Goal: Information Seeking & Learning: Check status

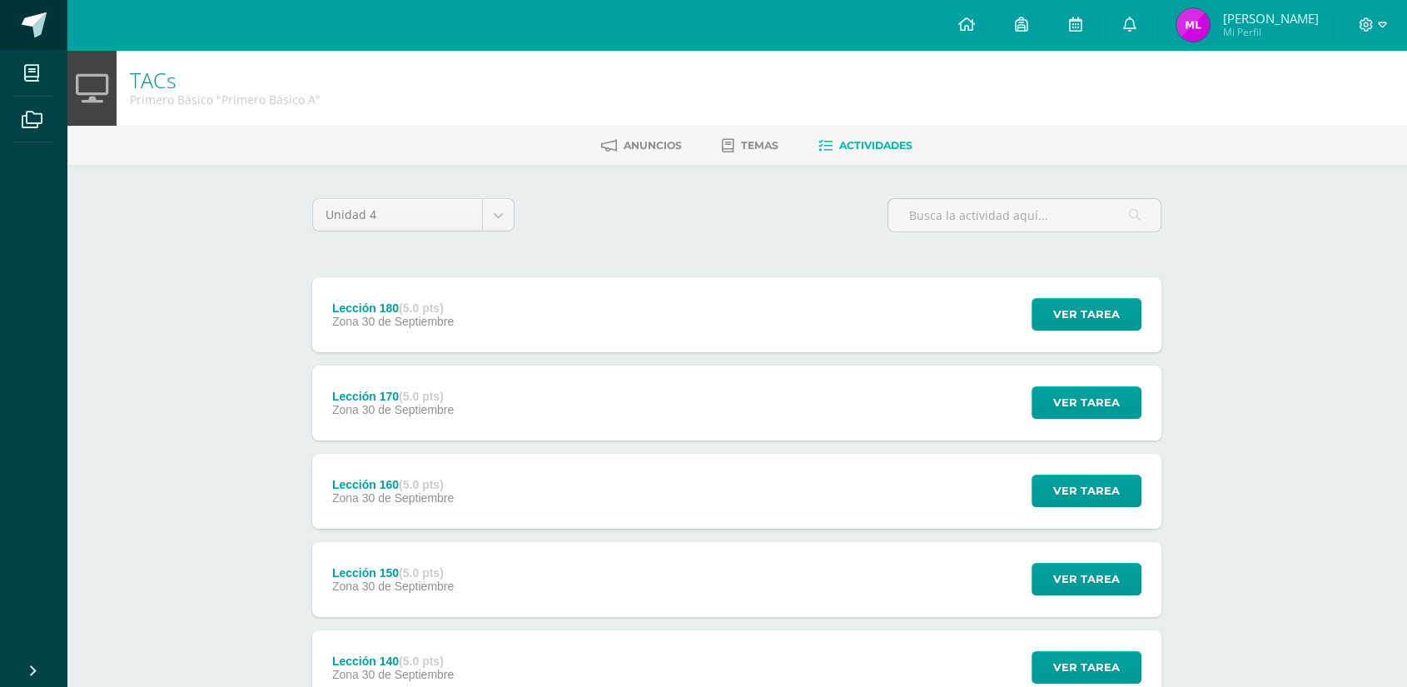
click at [41, 17] on span at bounding box center [34, 24] width 25 height 25
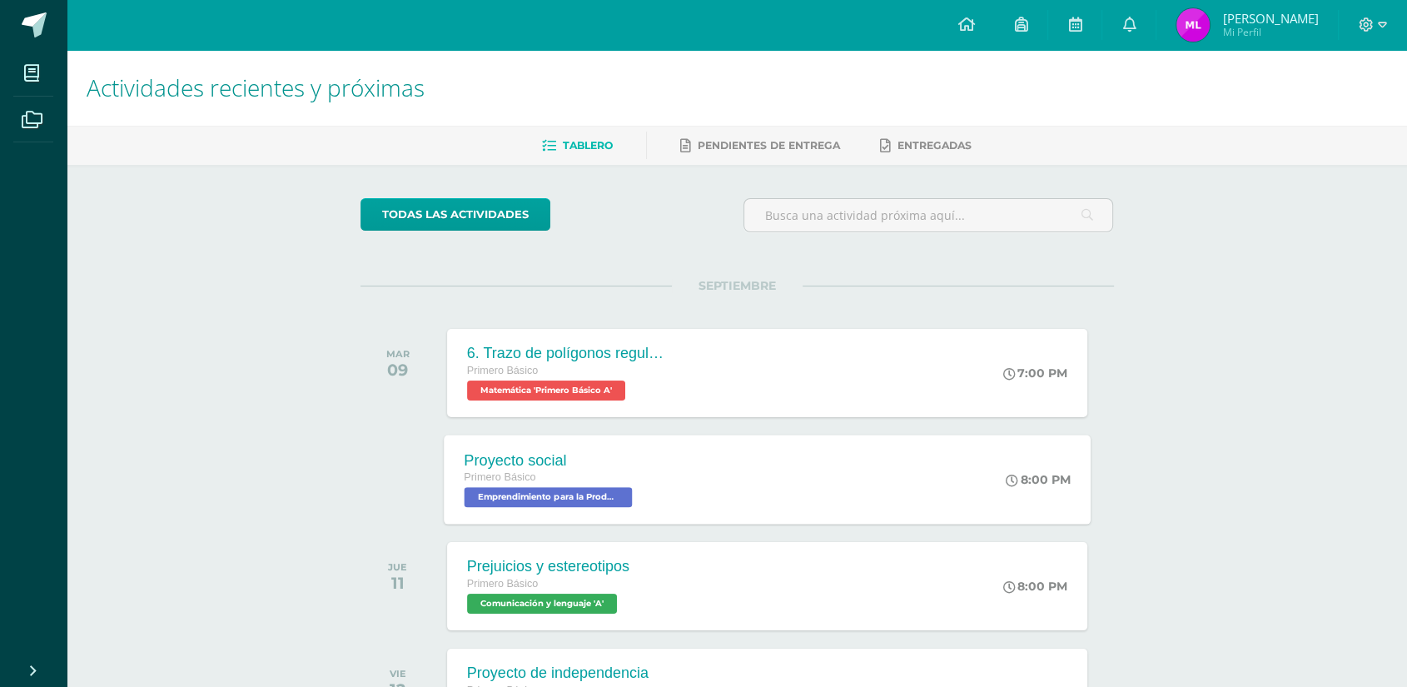
click at [855, 485] on div "Proyecto social Primero Básico Emprendimiento para la Productividad 'Primero Bá…" at bounding box center [767, 479] width 647 height 89
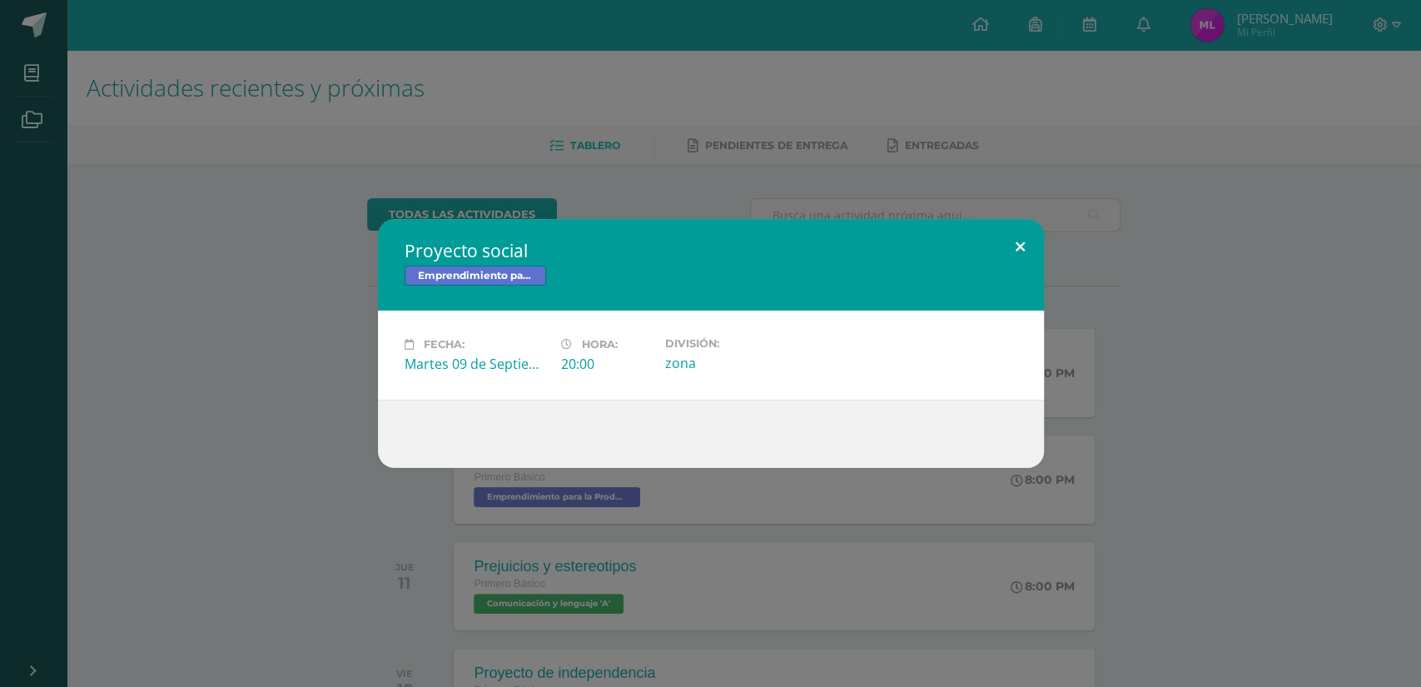
click at [1026, 243] on button at bounding box center [1020, 247] width 47 height 57
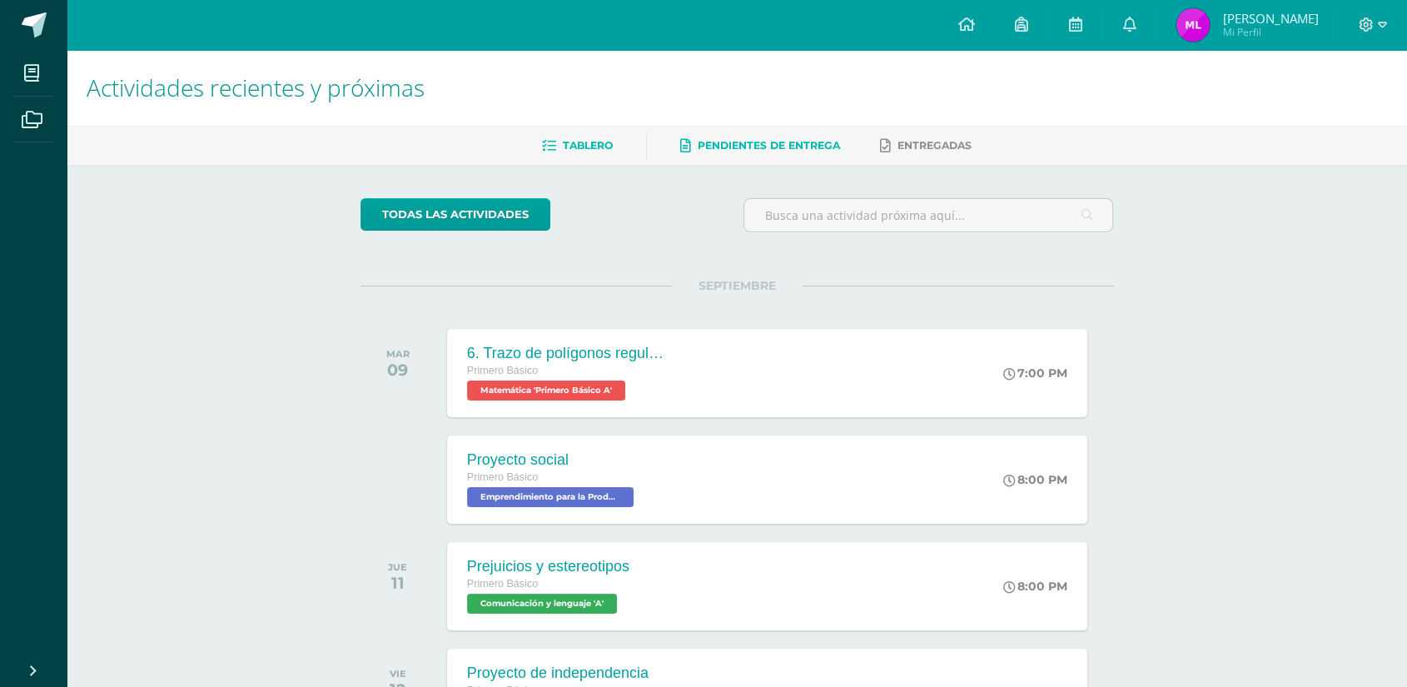
click at [763, 149] on span "Pendientes de entrega" at bounding box center [769, 145] width 142 height 12
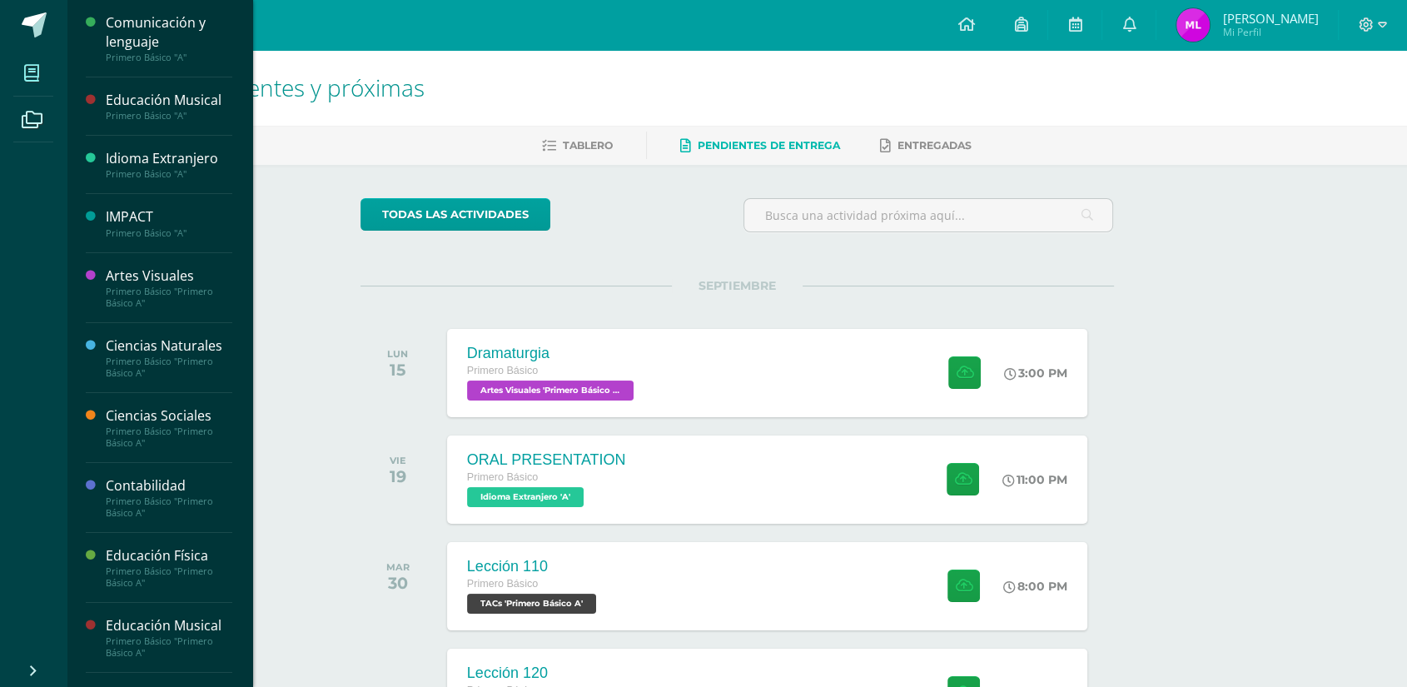
click at [44, 77] on span at bounding box center [31, 72] width 37 height 37
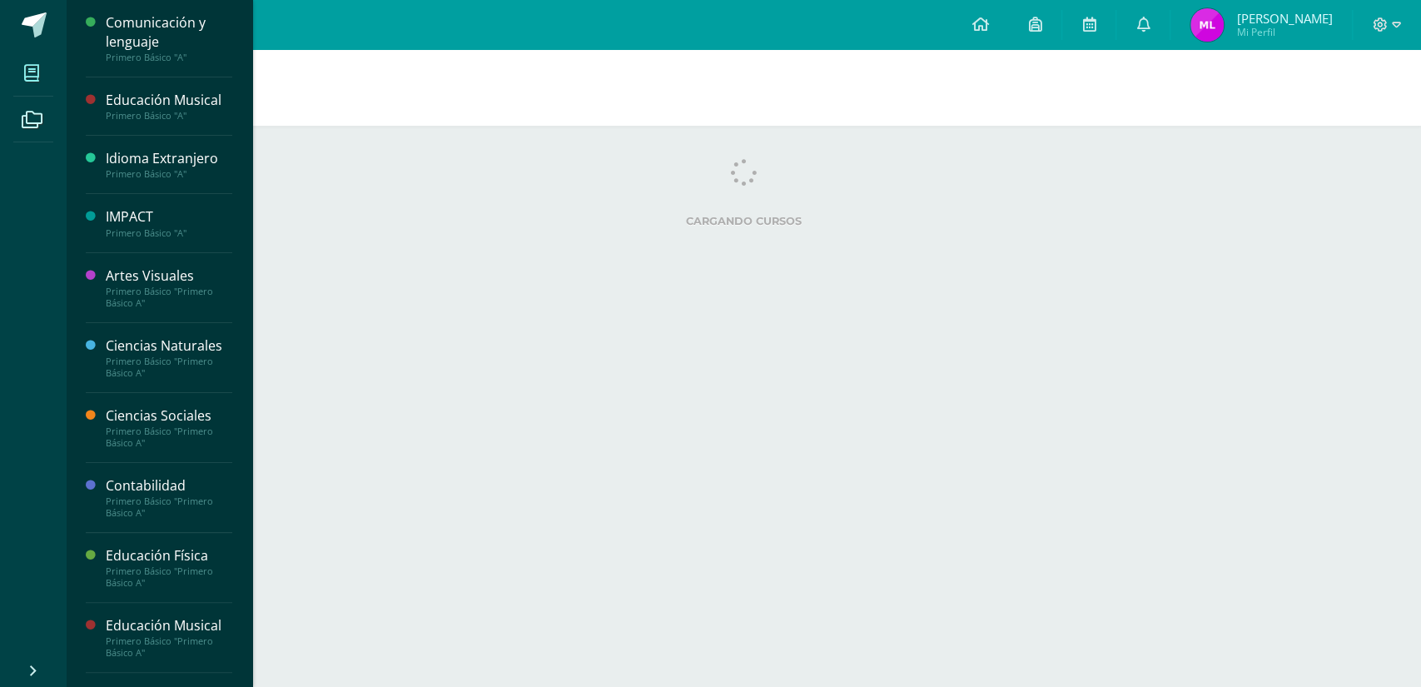
click at [164, 488] on div "Contabilidad" at bounding box center [169, 485] width 127 height 19
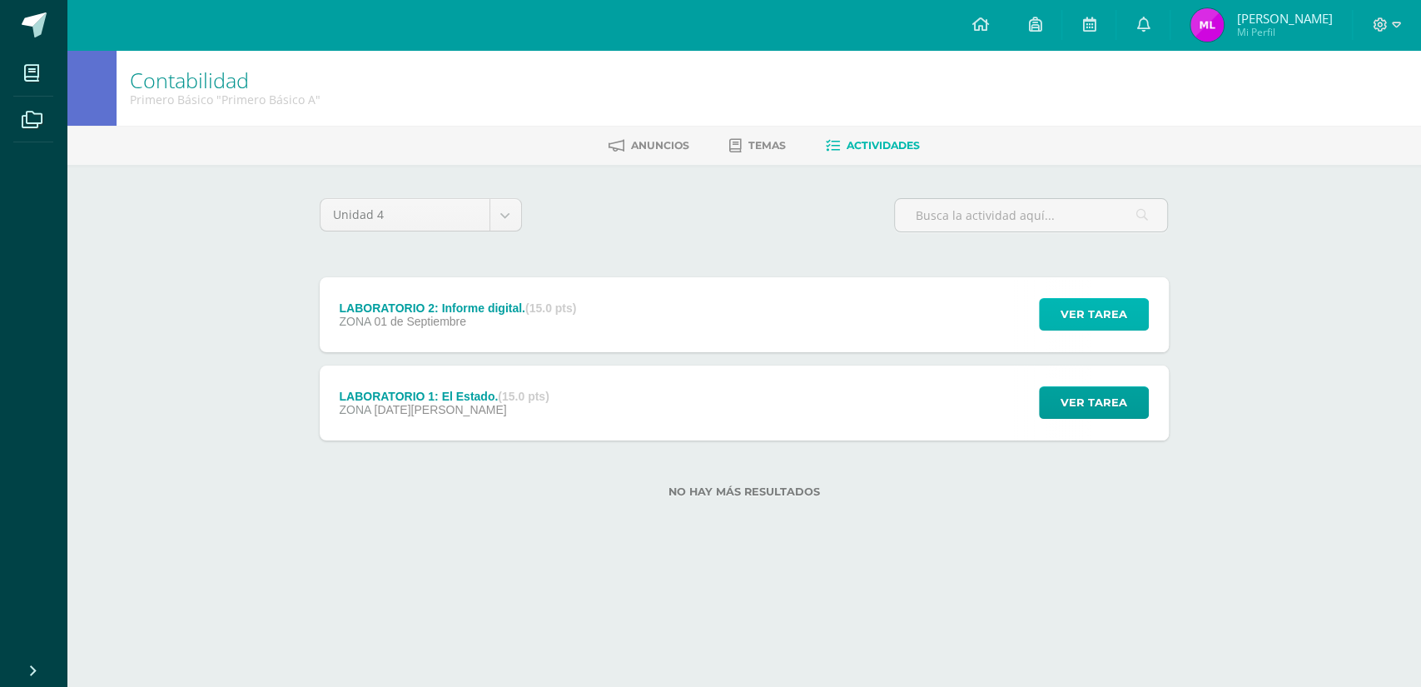
click at [1079, 318] on span "Ver tarea" at bounding box center [1094, 314] width 67 height 31
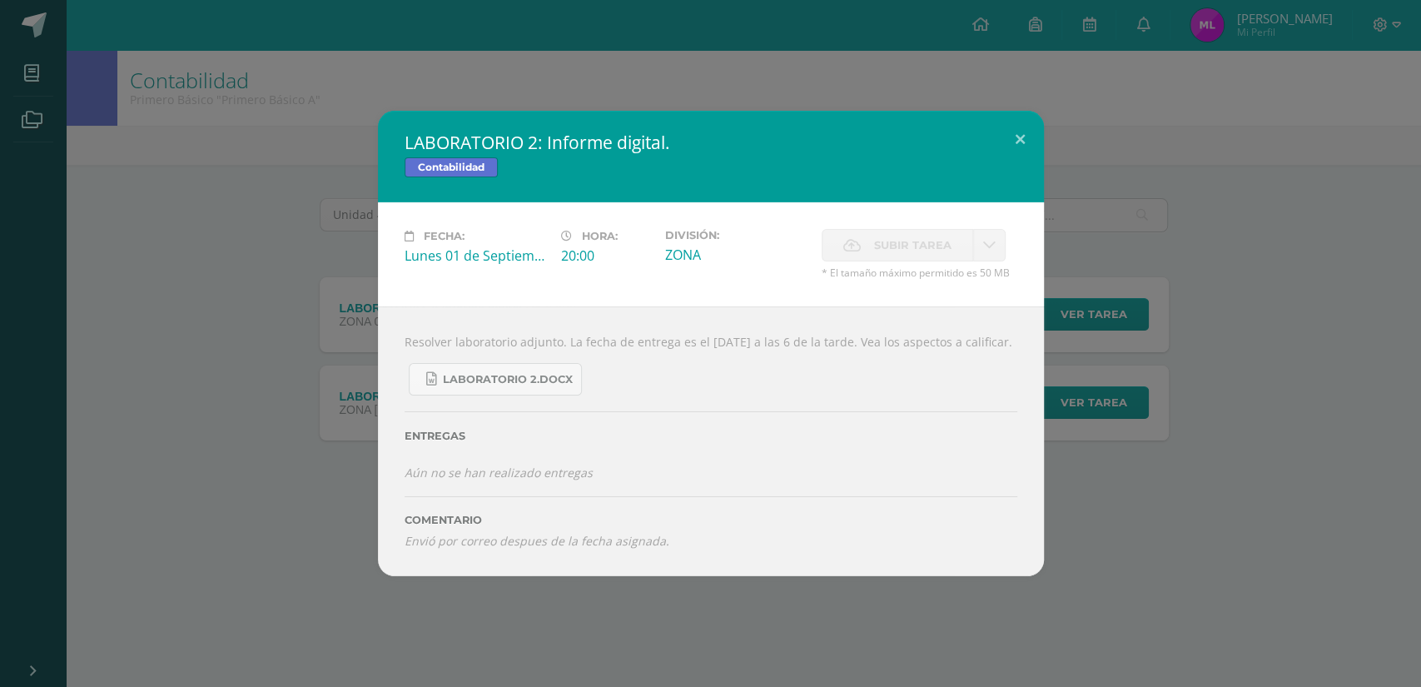
click at [892, 230] on span "Subir tarea" at bounding box center [912, 245] width 77 height 31
click at [1027, 125] on button at bounding box center [1020, 139] width 47 height 57
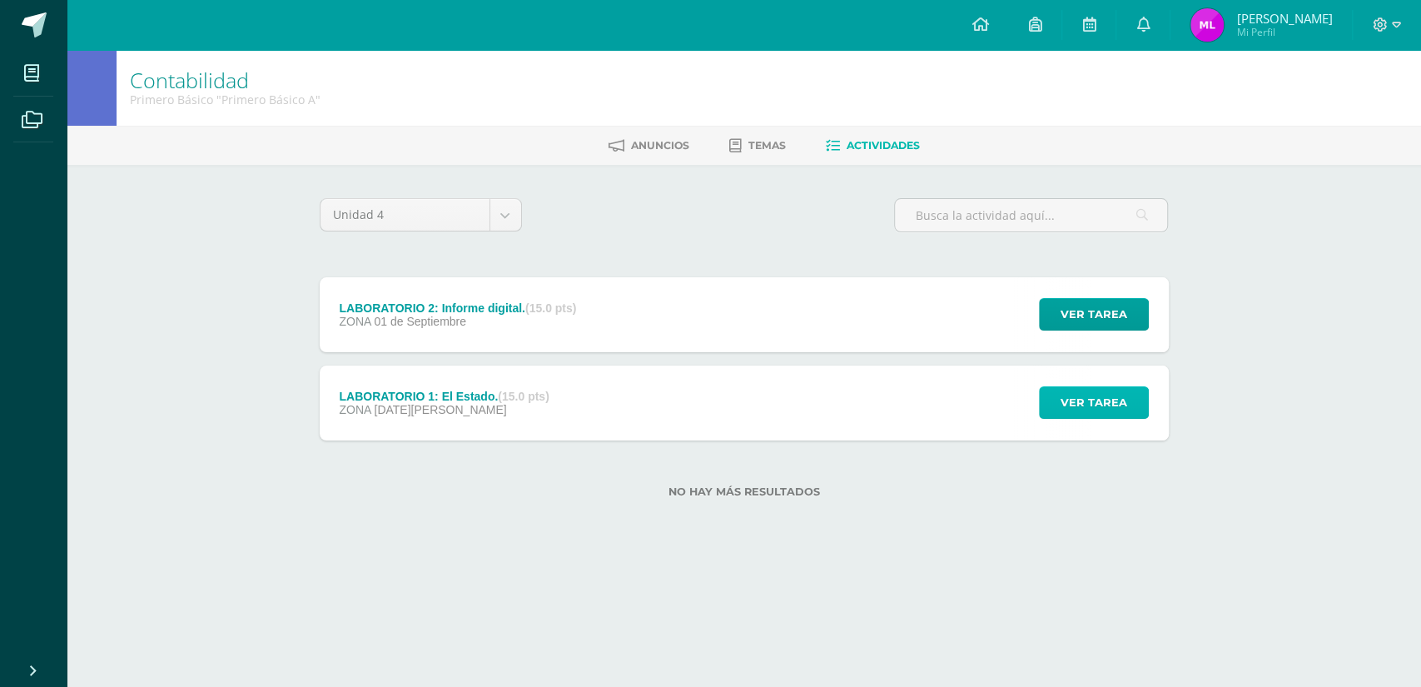
click at [1089, 407] on span "Ver tarea" at bounding box center [1094, 402] width 67 height 31
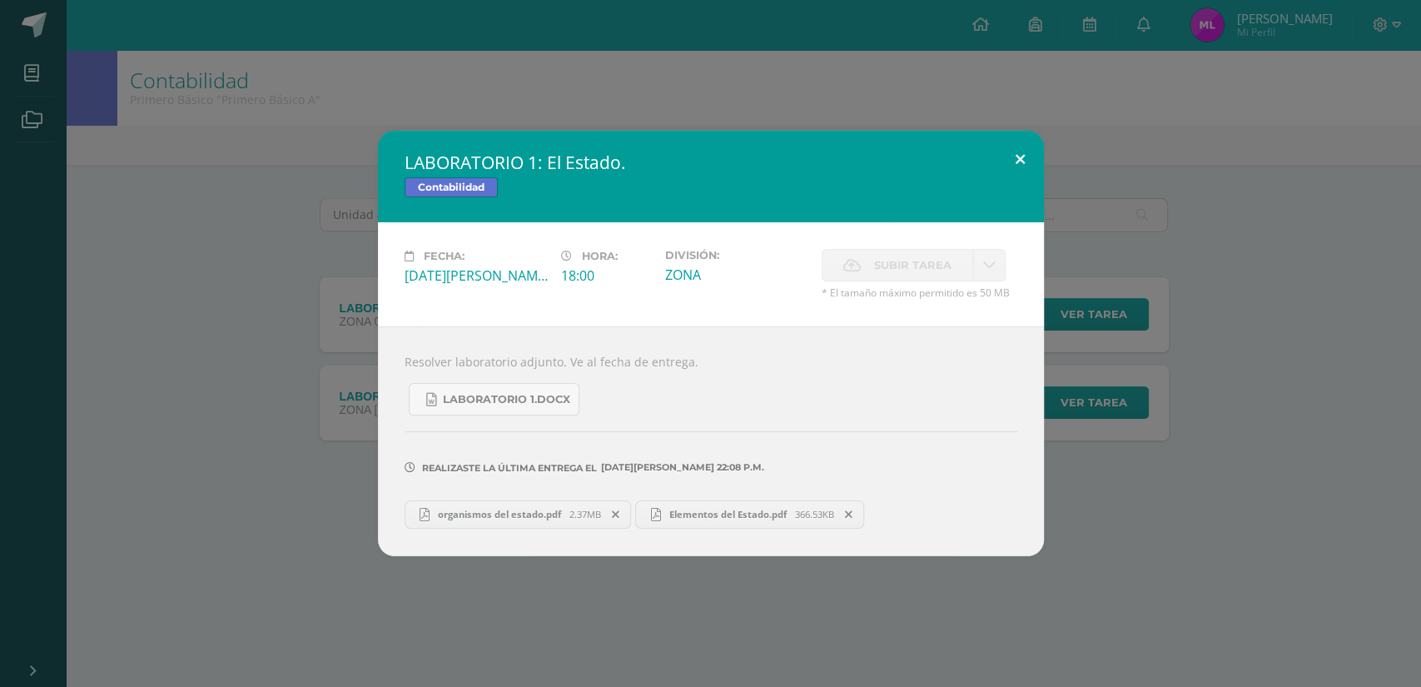
click at [1017, 158] on button at bounding box center [1020, 159] width 47 height 57
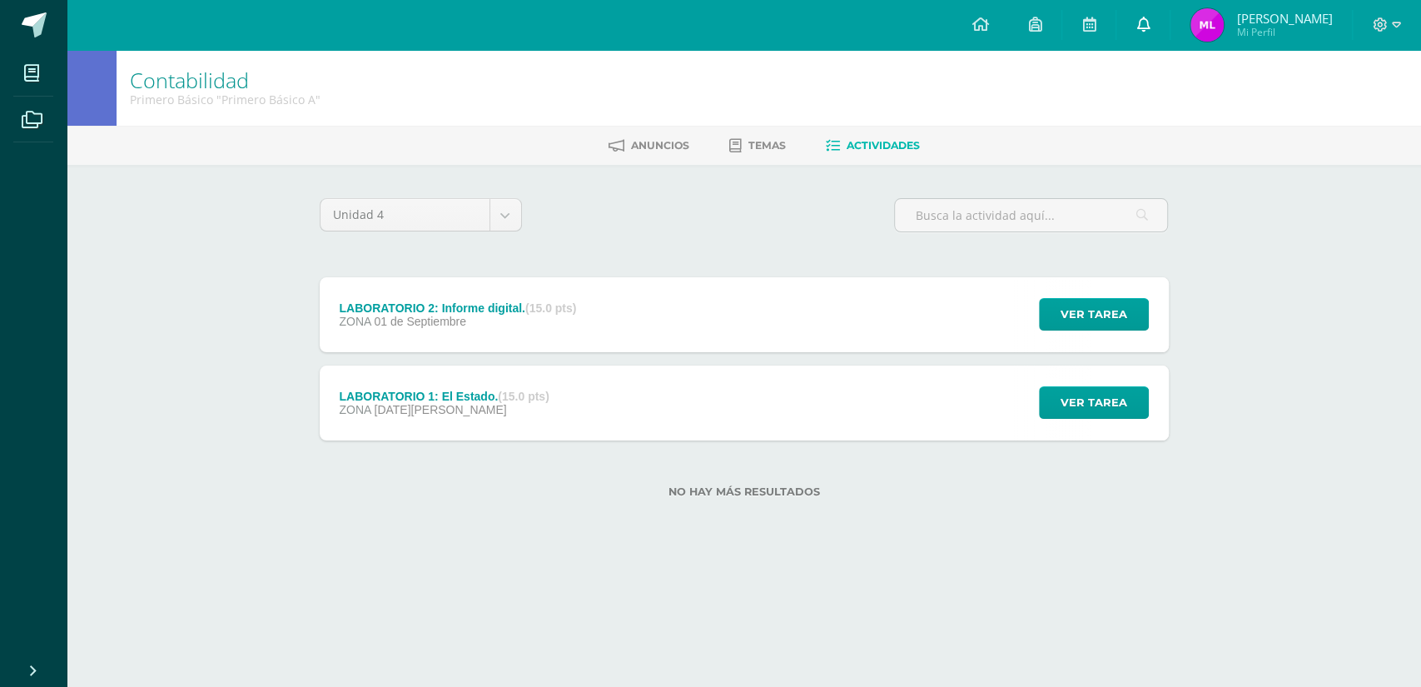
click at [1138, 21] on icon at bounding box center [1142, 24] width 13 height 15
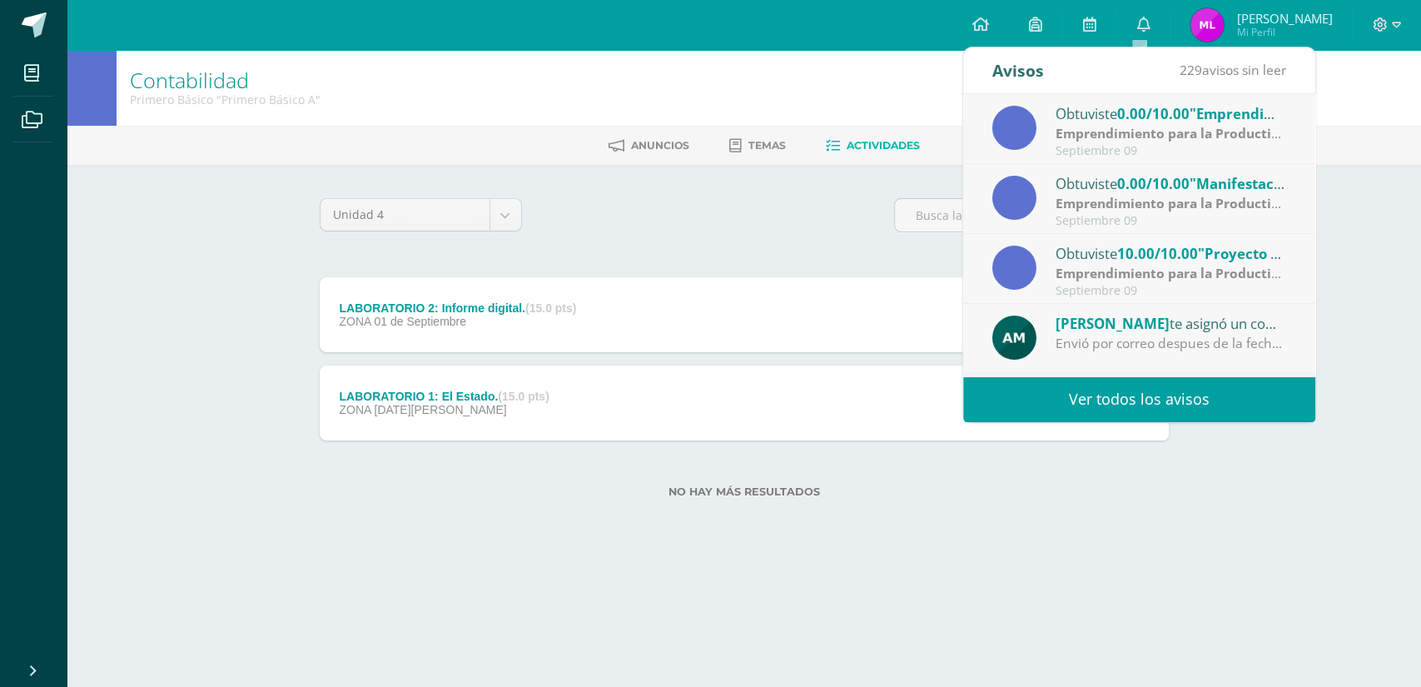
scroll to position [92, 0]
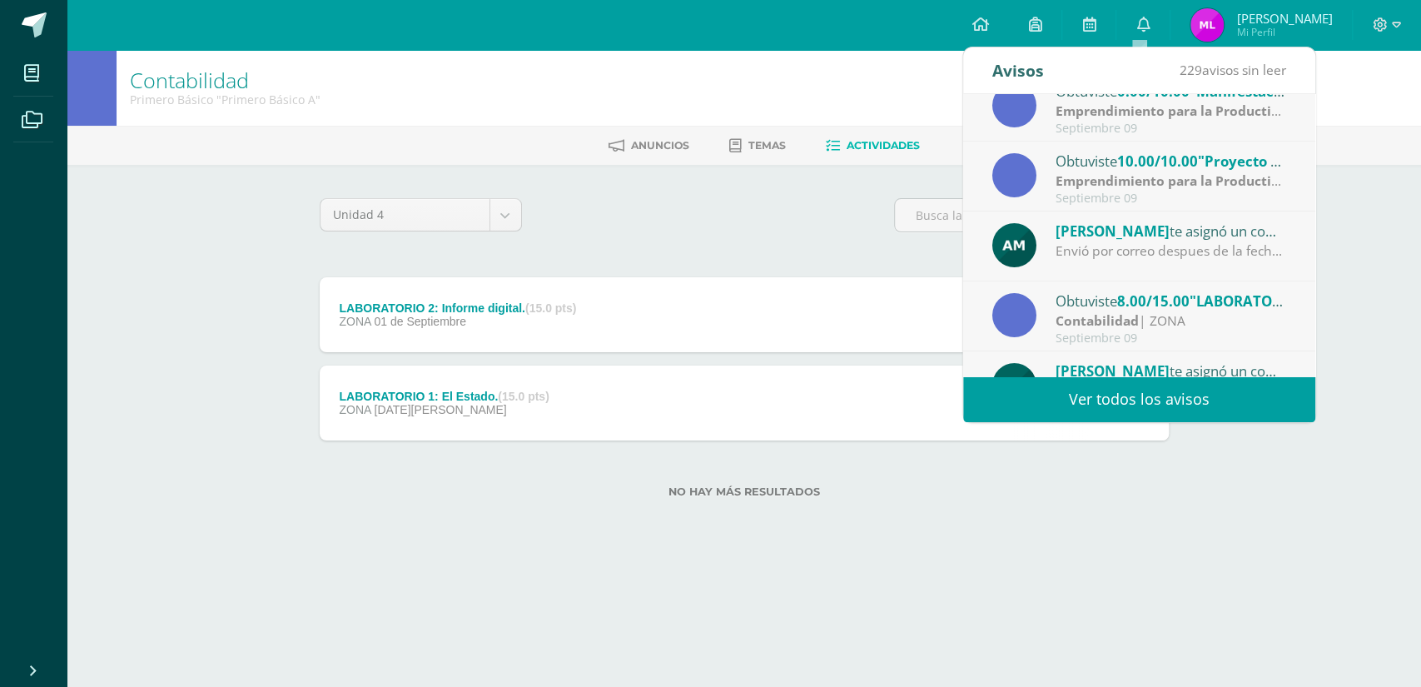
click at [1121, 314] on strong "Contabilidad" at bounding box center [1097, 320] width 83 height 18
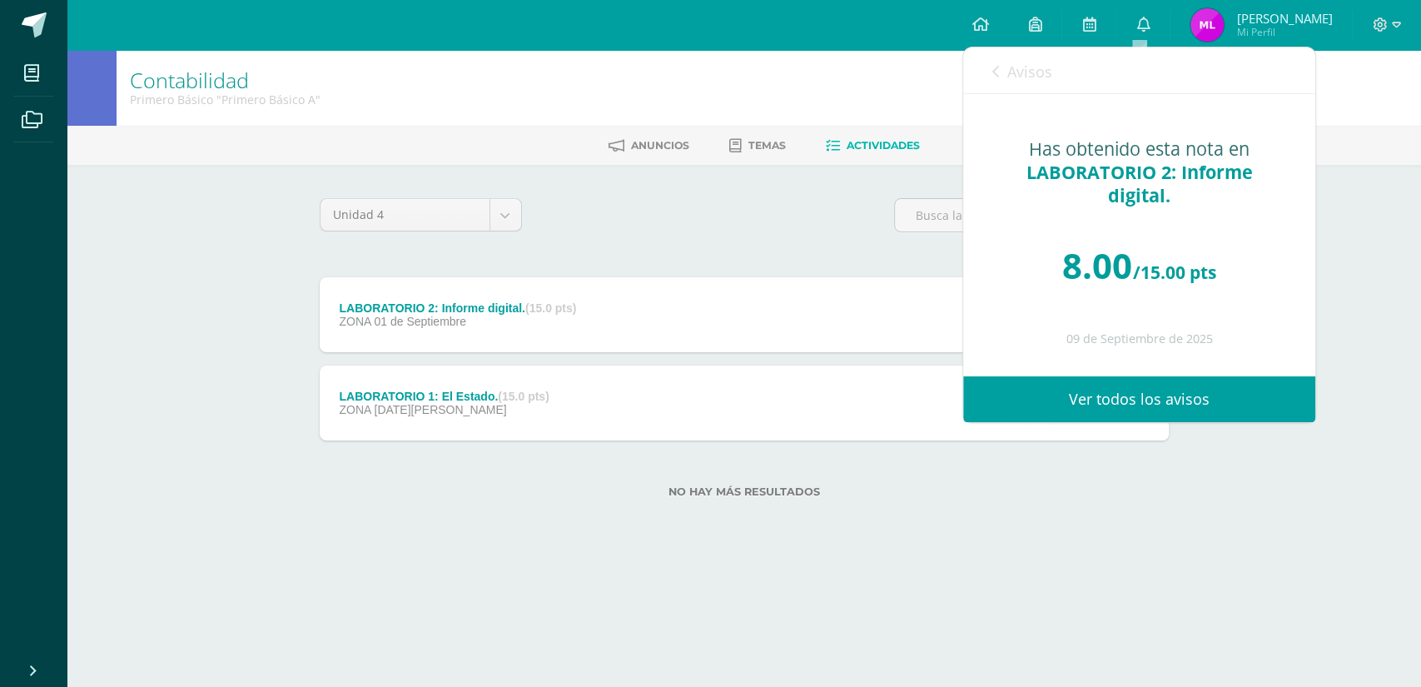
click at [1154, 397] on link "Ver todos los avisos" at bounding box center [1139, 399] width 352 height 46
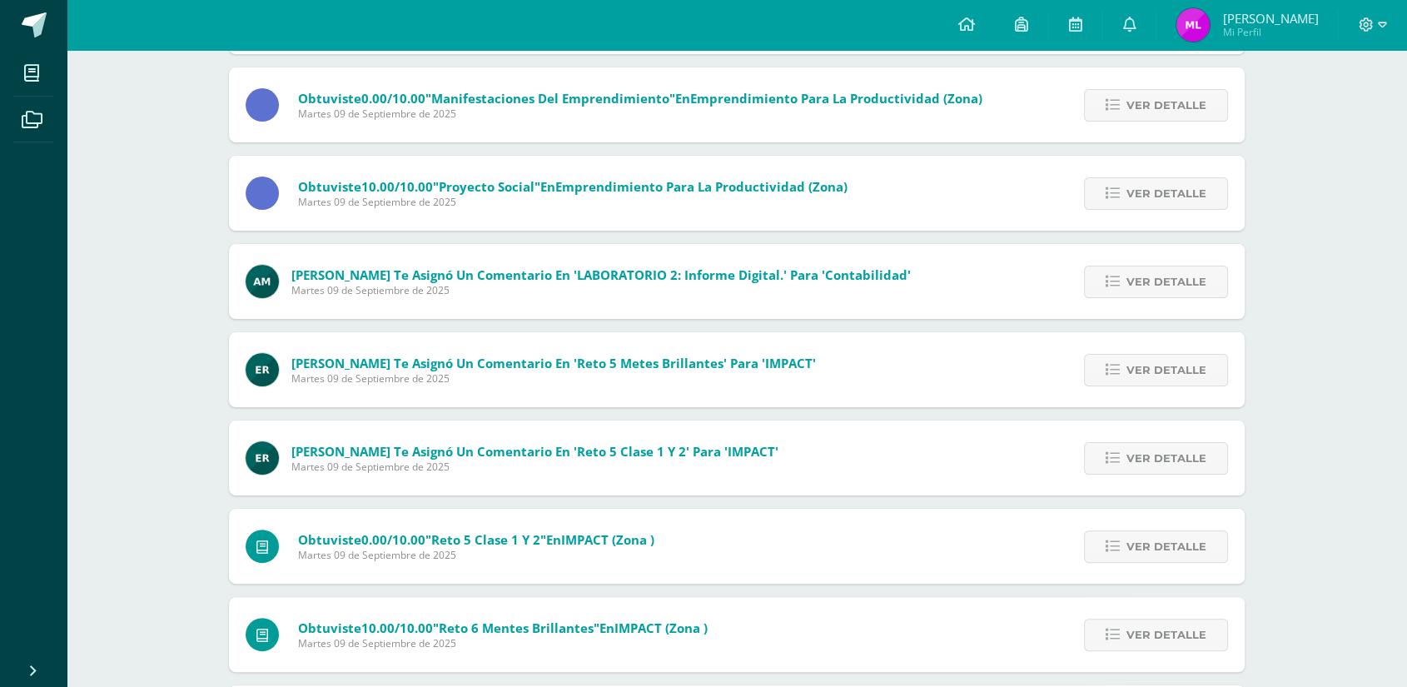
scroll to position [370, 0]
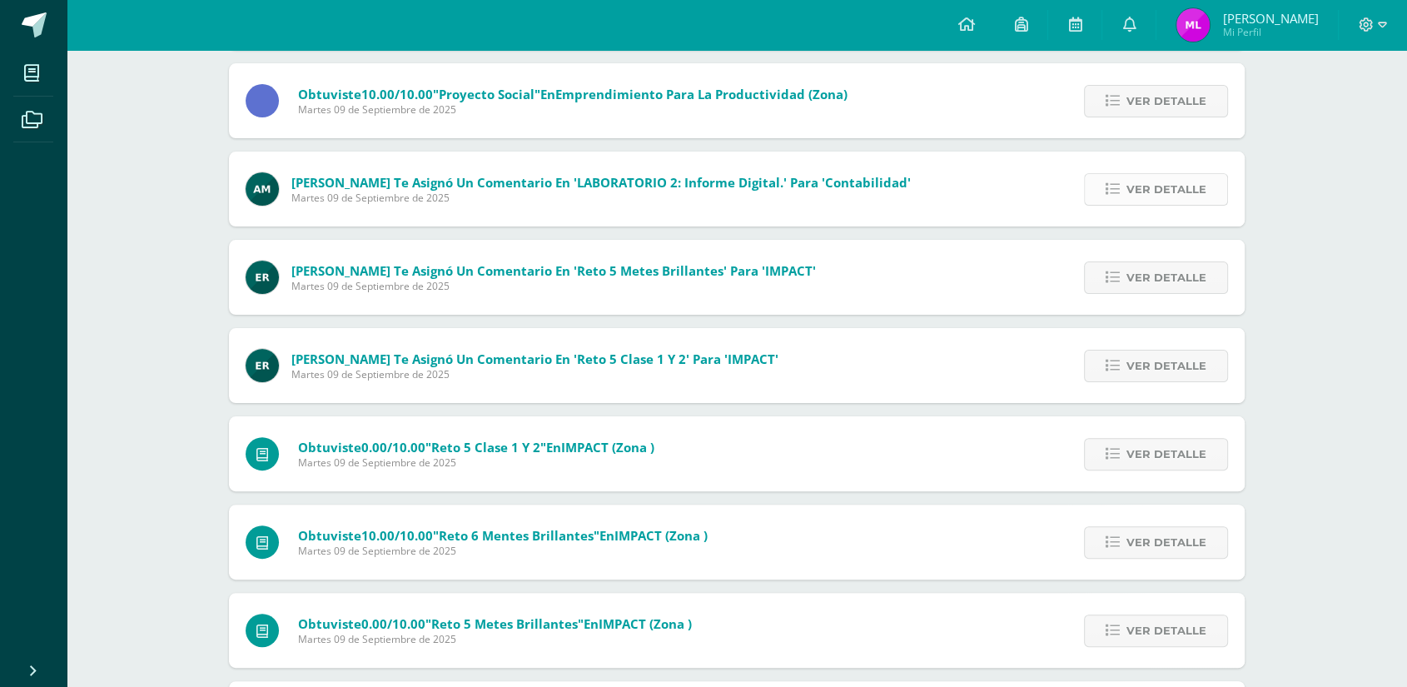
click at [1146, 193] on span "Ver detalle" at bounding box center [1166, 189] width 80 height 31
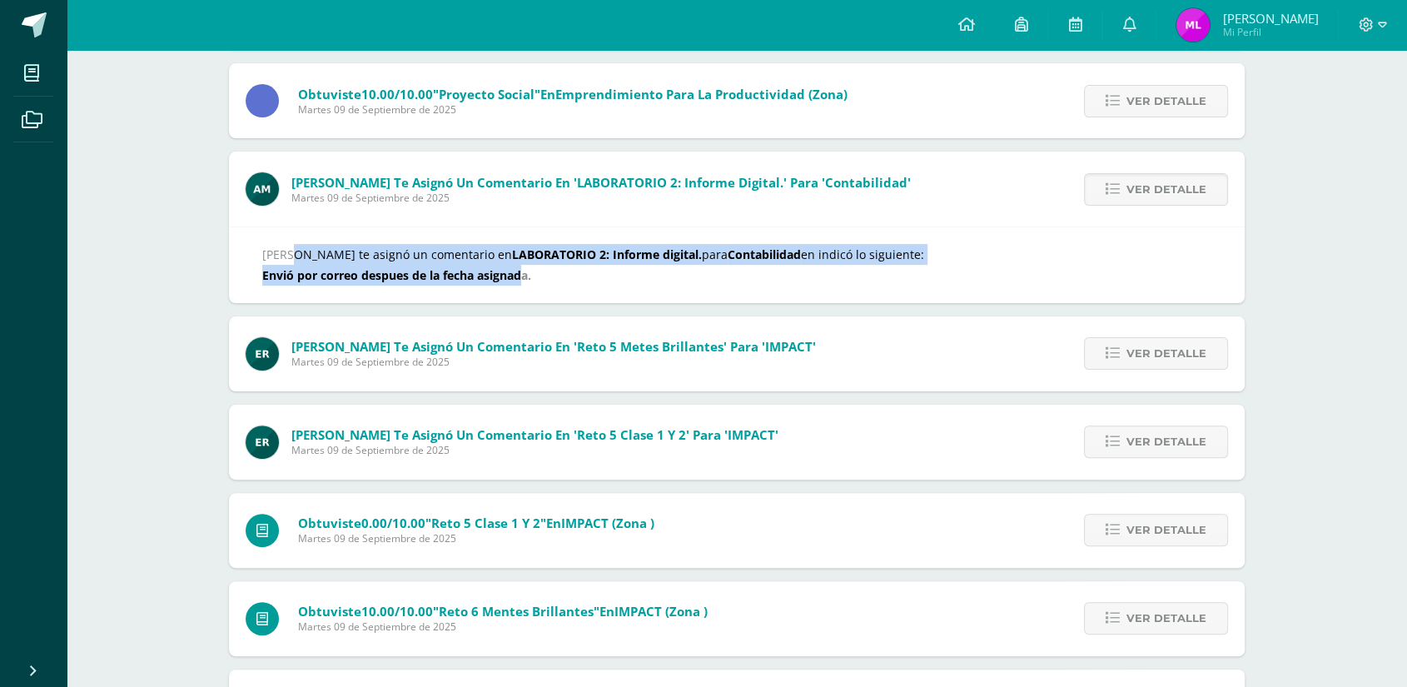
drag, startPoint x: 525, startPoint y: 280, endPoint x: 246, endPoint y: 258, distance: 279.7
click at [246, 258] on div "[PERSON_NAME] te asignó un comentario en LABORATORIO 2: Informe digital. para C…" at bounding box center [737, 264] width 1016 height 76
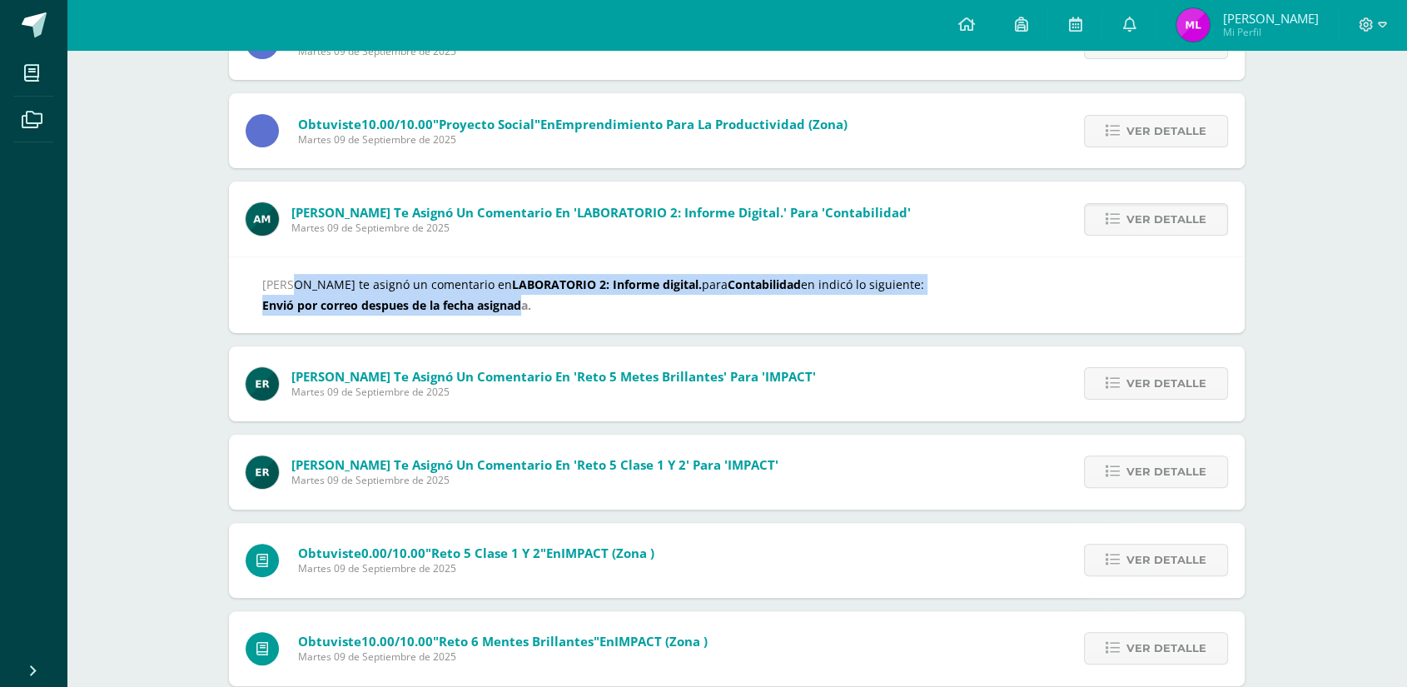
scroll to position [277, 0]
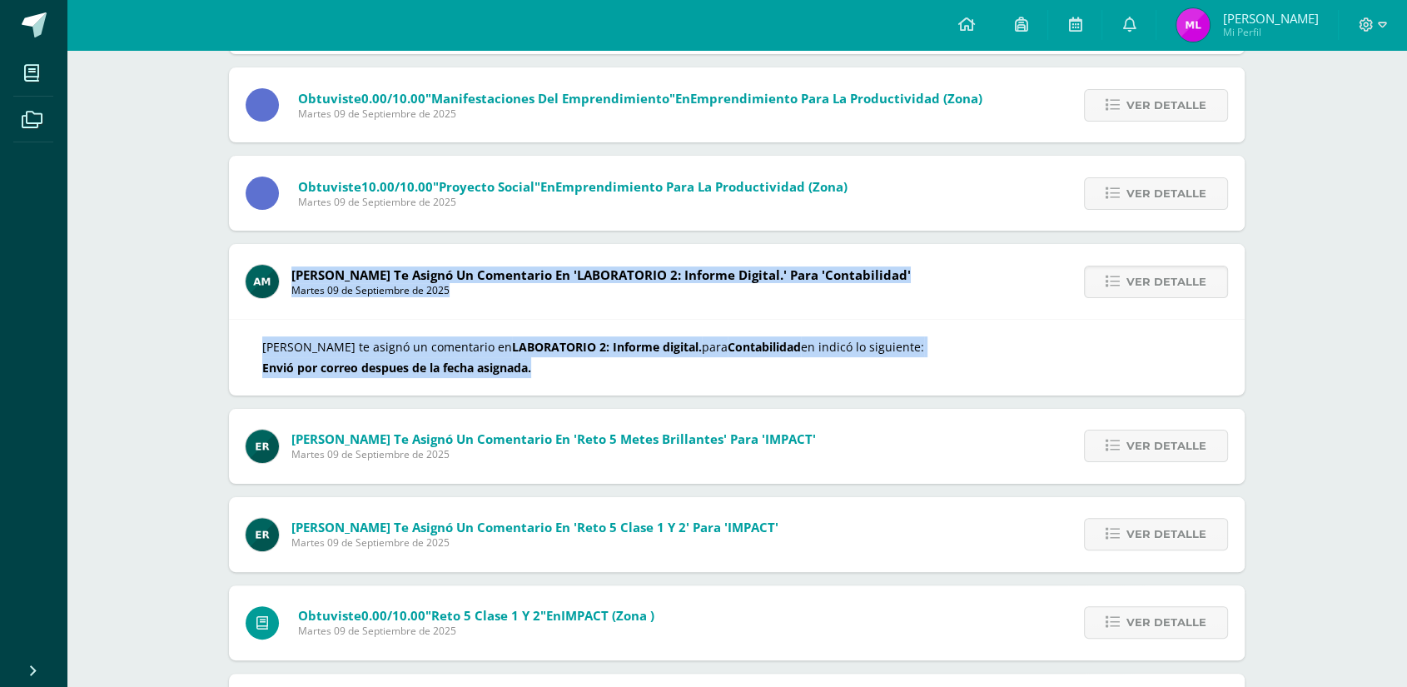
drag, startPoint x: 548, startPoint y: 368, endPoint x: 266, endPoint y: 279, distance: 295.2
click at [266, 279] on div "[PERSON_NAME] te asignó un comentario en 'LABORATORIO 2: Informe digital.' para…" at bounding box center [737, 319] width 1016 height 151
